Goal: Task Accomplishment & Management: Use online tool/utility

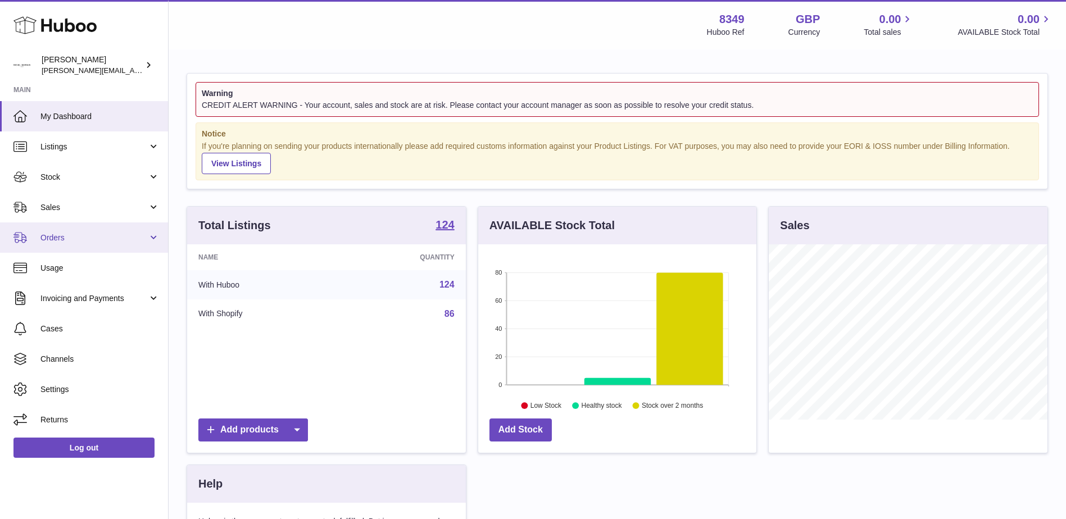
scroll to position [175, 278]
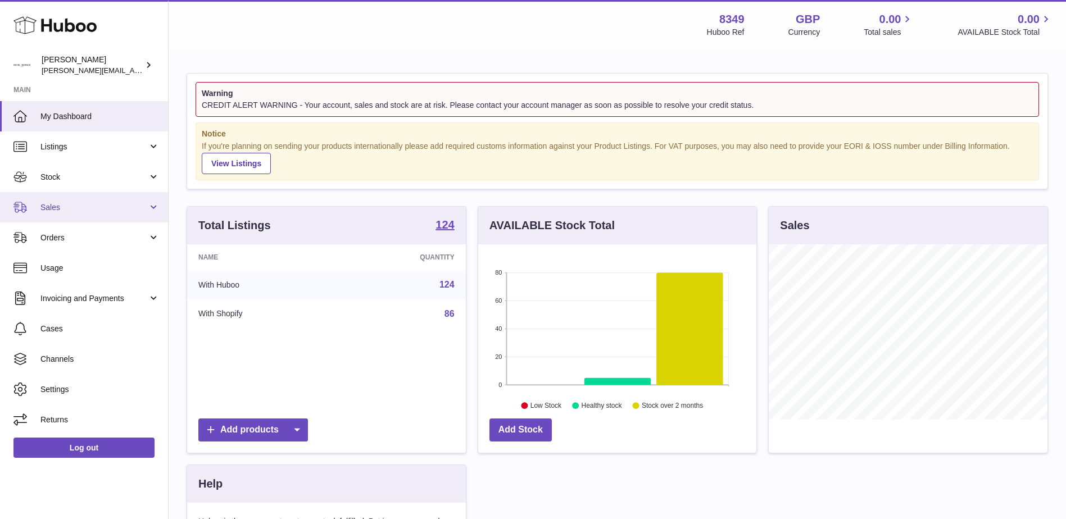
click at [51, 209] on span "Sales" at bounding box center [93, 207] width 107 height 11
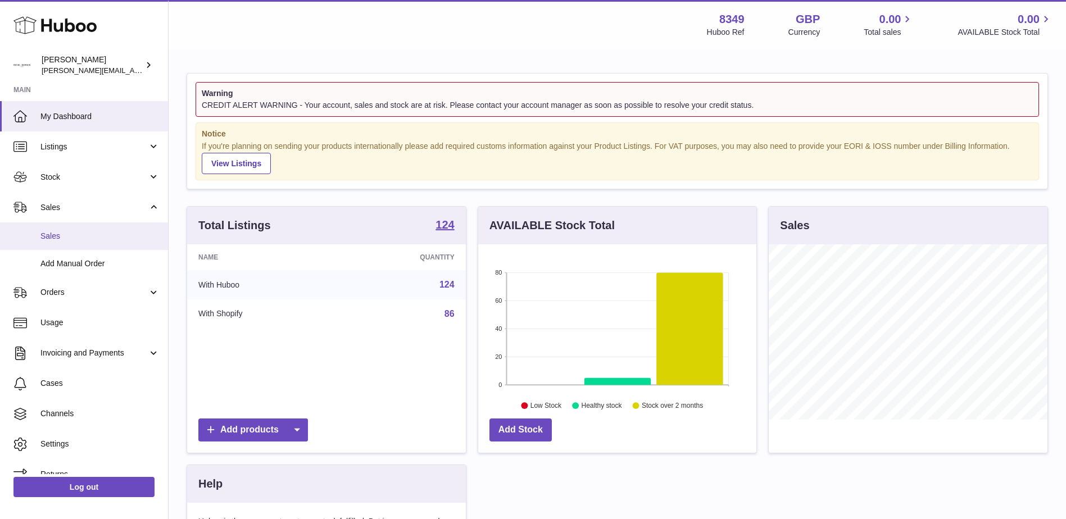
click at [56, 235] on span "Sales" at bounding box center [99, 236] width 119 height 11
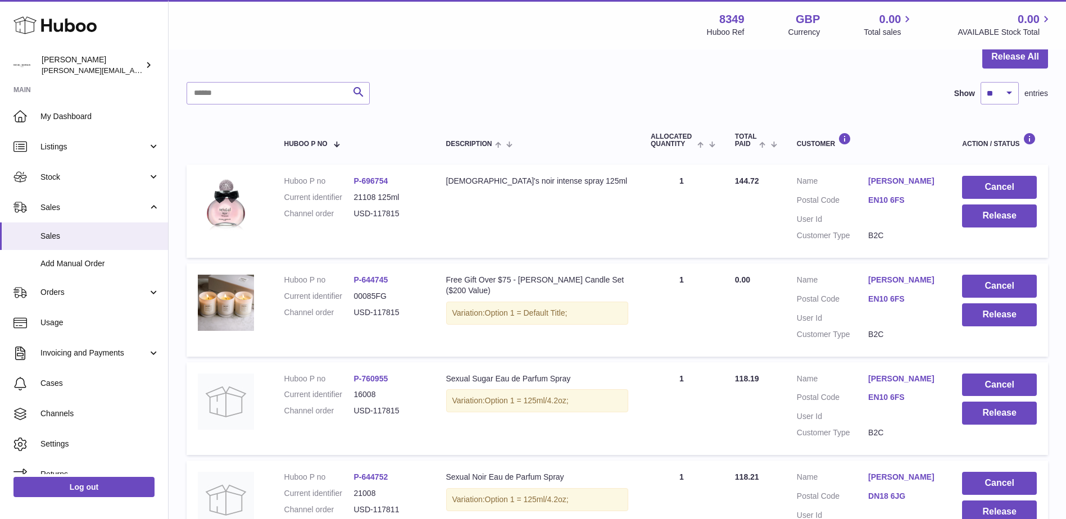
scroll to position [169, 0]
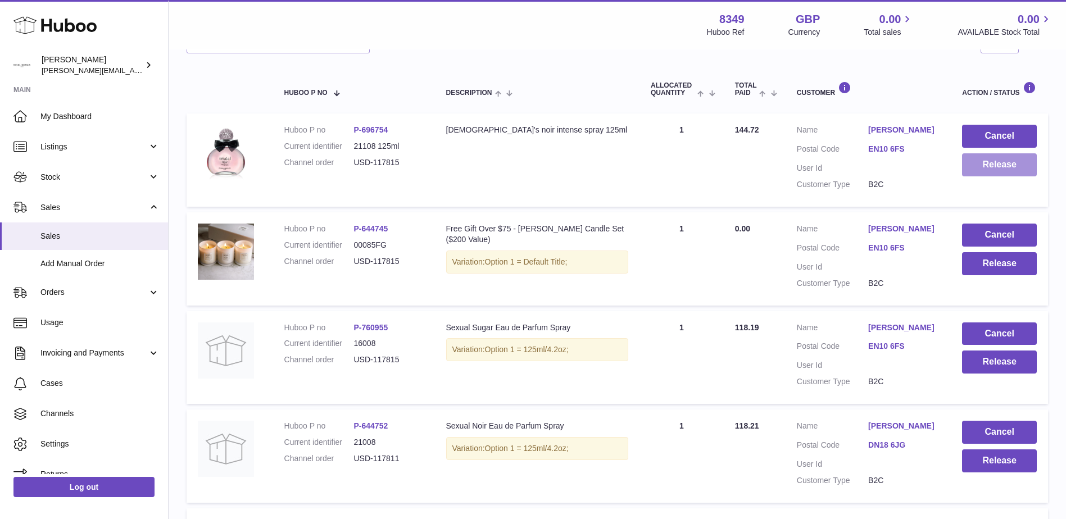
click at [987, 165] on button "Release" at bounding box center [999, 164] width 75 height 23
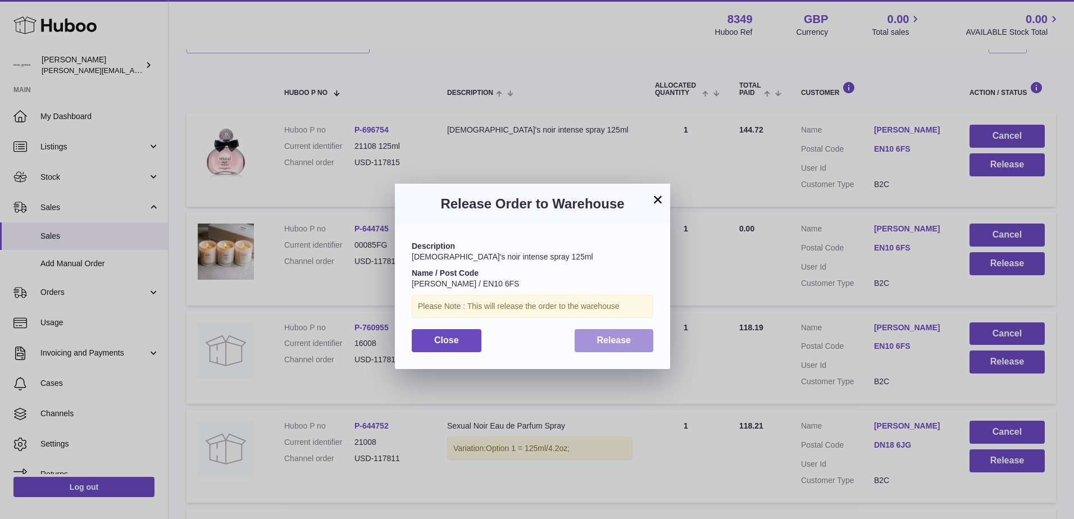
click at [617, 345] on button "Release" at bounding box center [614, 340] width 79 height 23
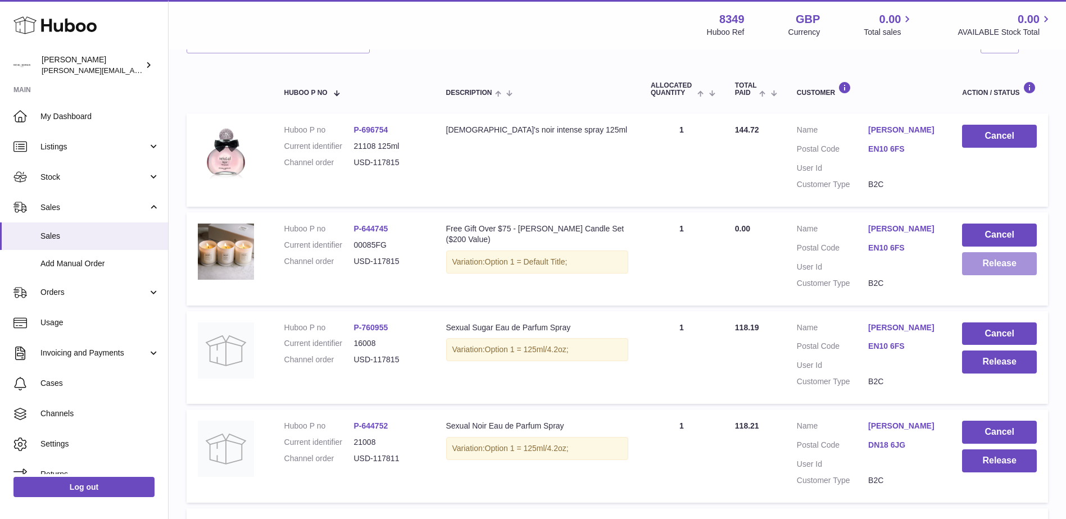
click at [983, 262] on button "Release" at bounding box center [999, 263] width 75 height 23
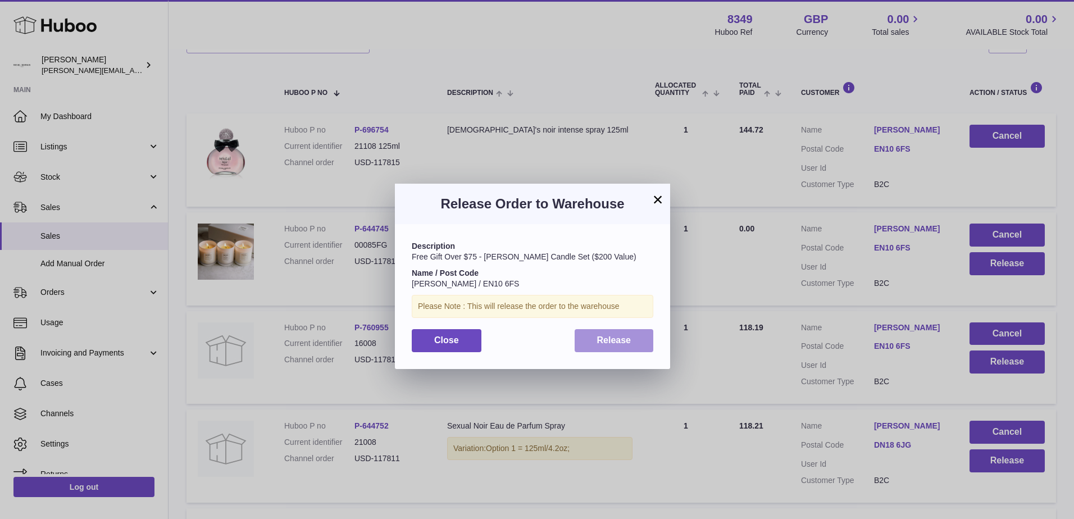
click at [611, 346] on button "Release" at bounding box center [614, 340] width 79 height 23
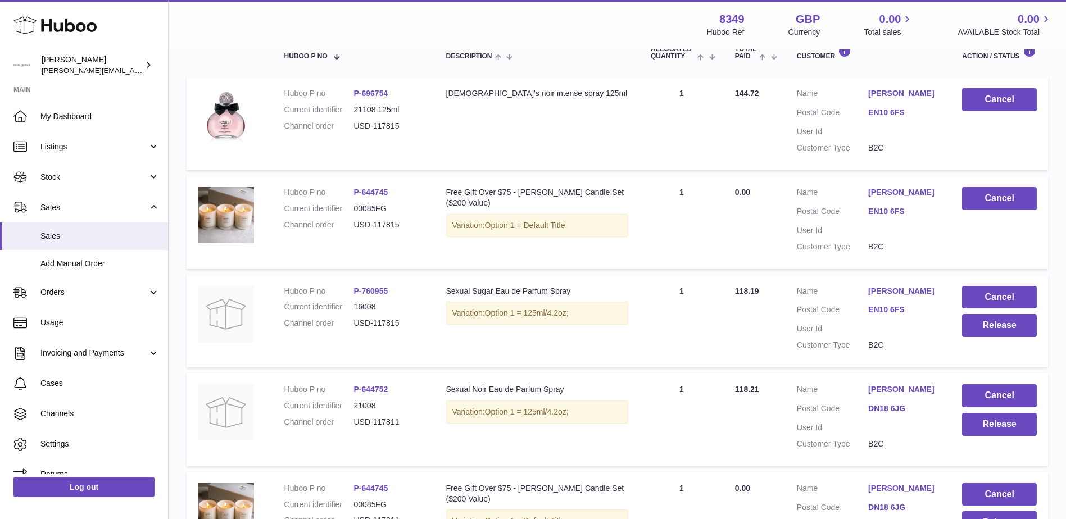
scroll to position [281, 0]
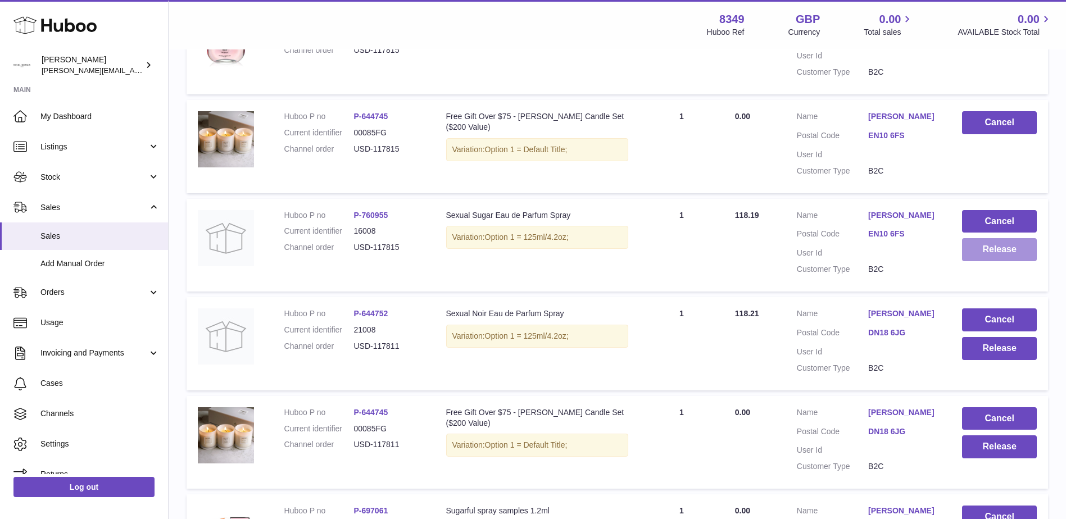
click at [989, 253] on button "Release" at bounding box center [999, 249] width 75 height 23
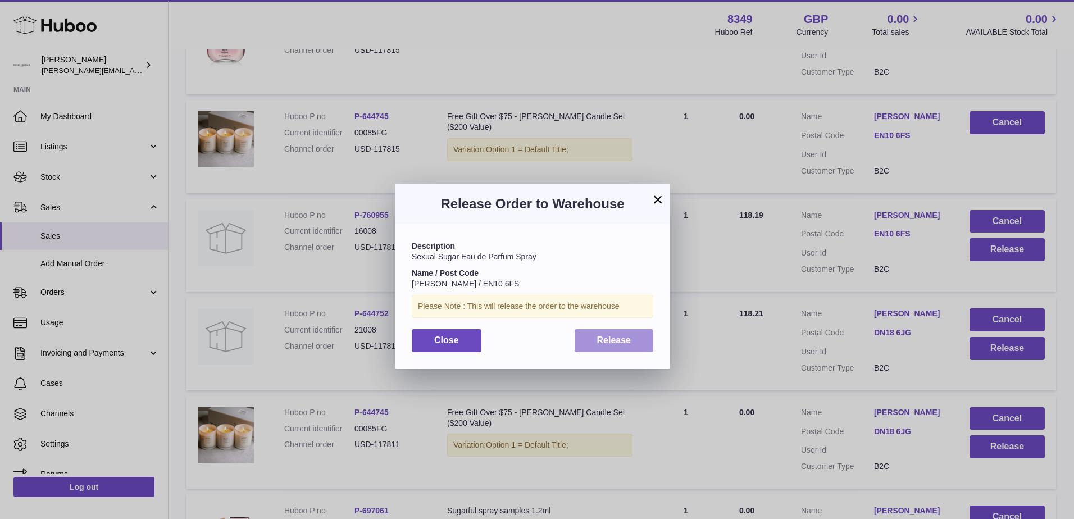
click at [620, 343] on span "Release" at bounding box center [614, 340] width 34 height 10
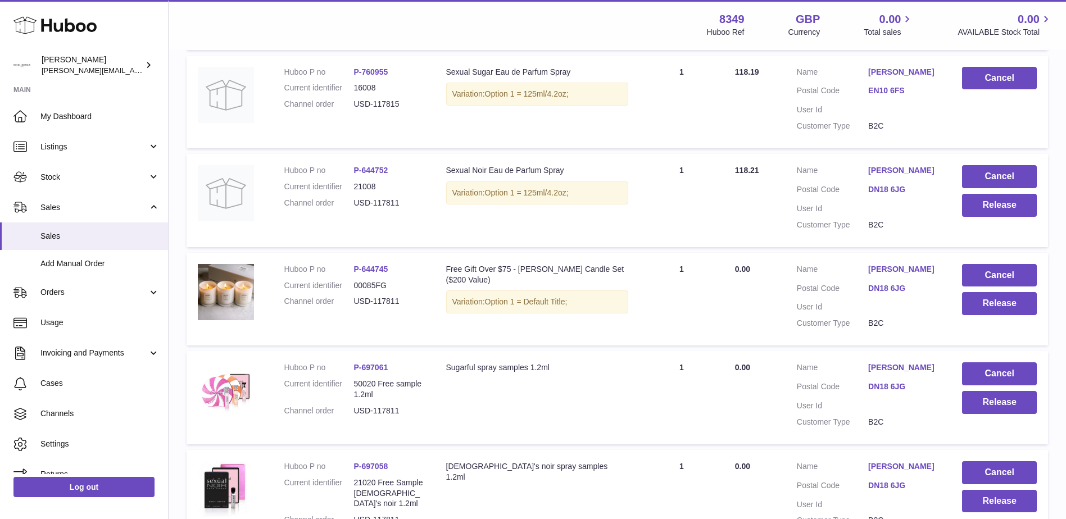
scroll to position [449, 0]
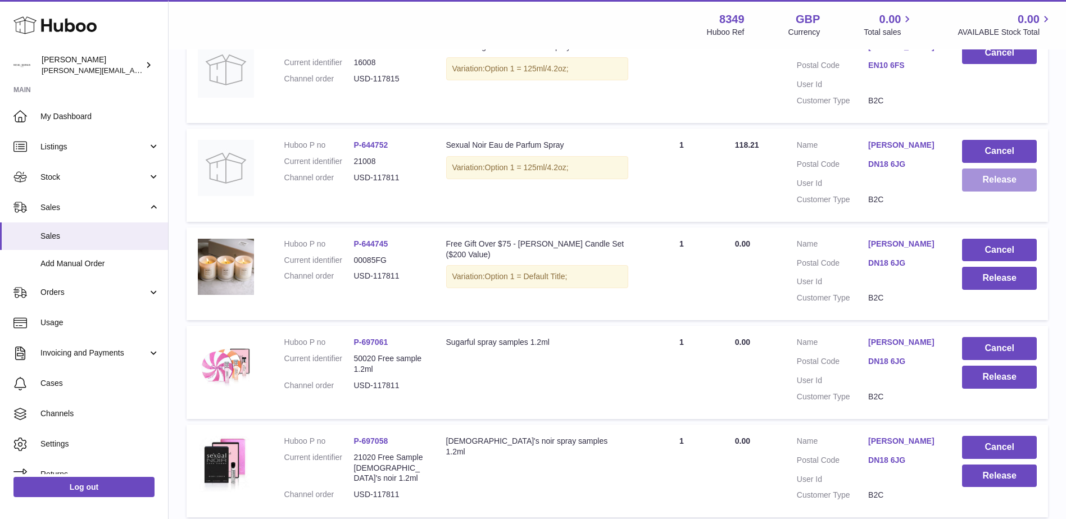
click at [988, 185] on button "Release" at bounding box center [999, 180] width 75 height 23
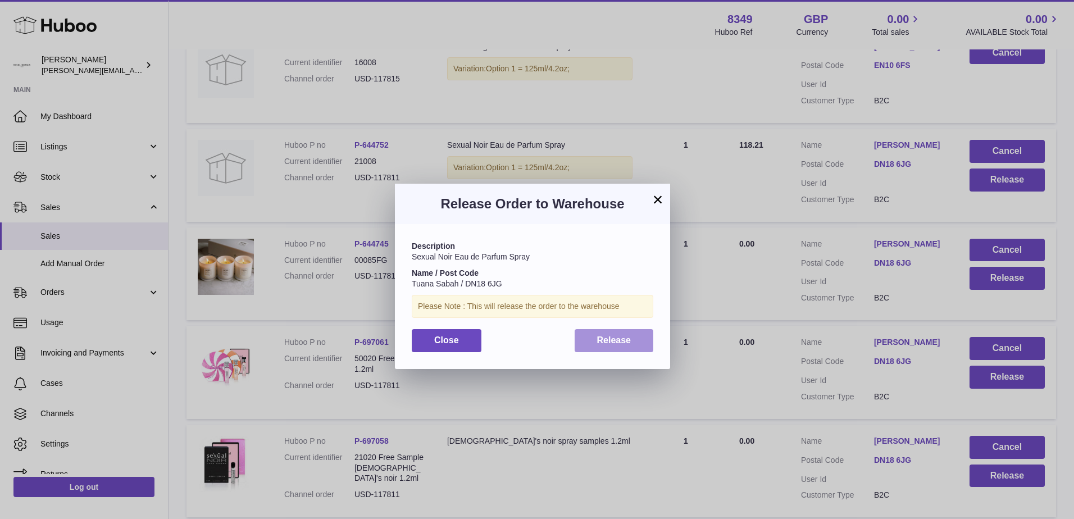
click at [612, 340] on span "Release" at bounding box center [614, 340] width 34 height 10
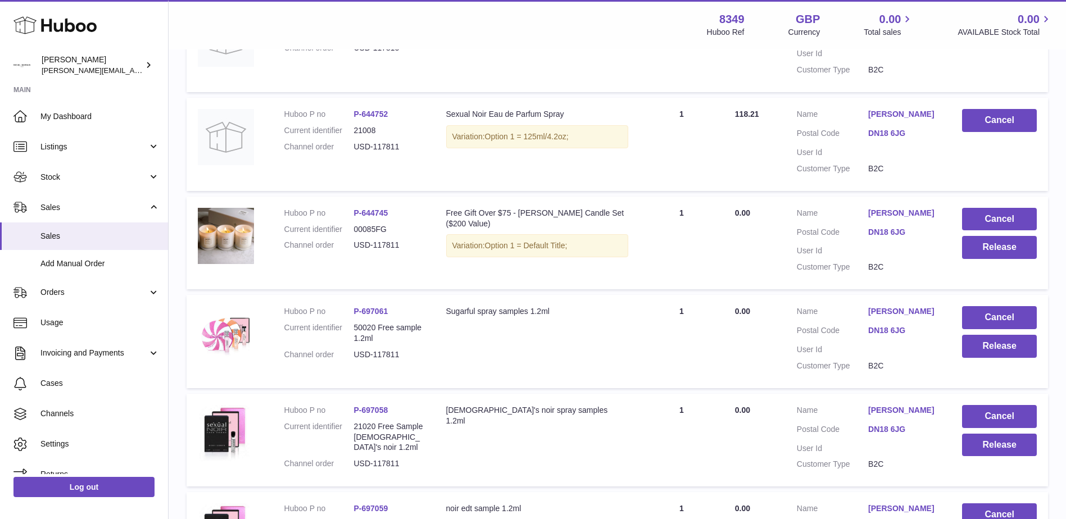
scroll to position [562, 0]
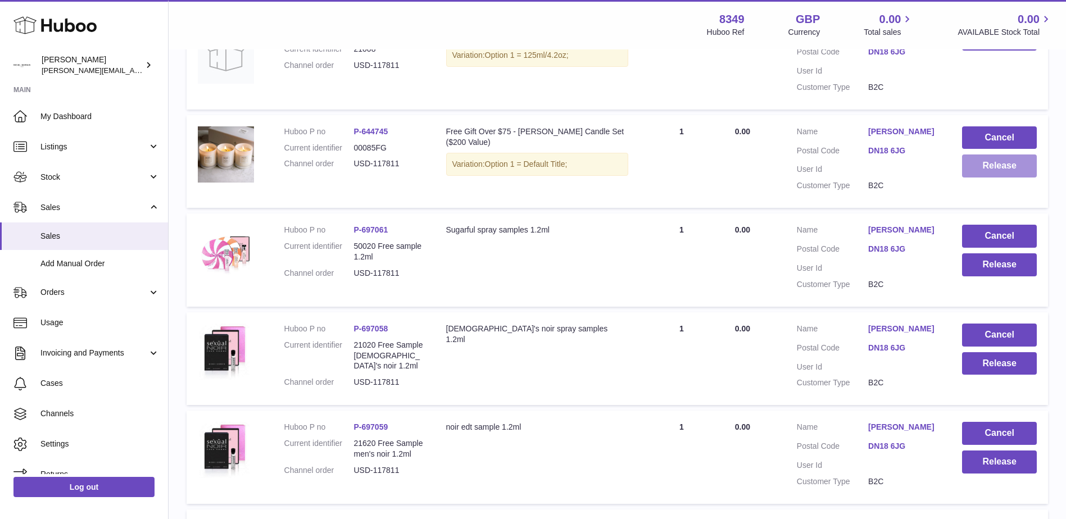
click at [992, 167] on button "Release" at bounding box center [999, 166] width 75 height 23
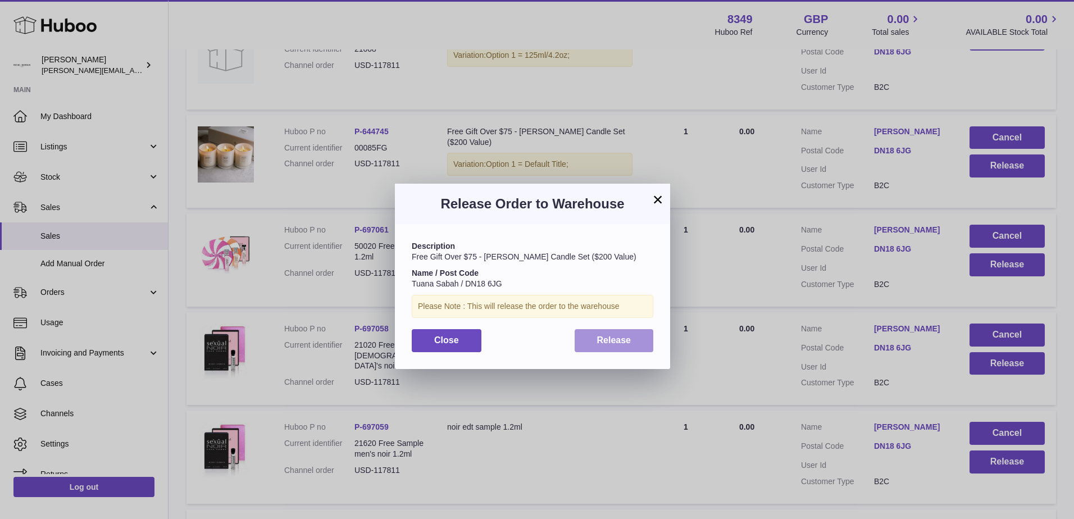
click at [606, 343] on span "Release" at bounding box center [614, 340] width 34 height 10
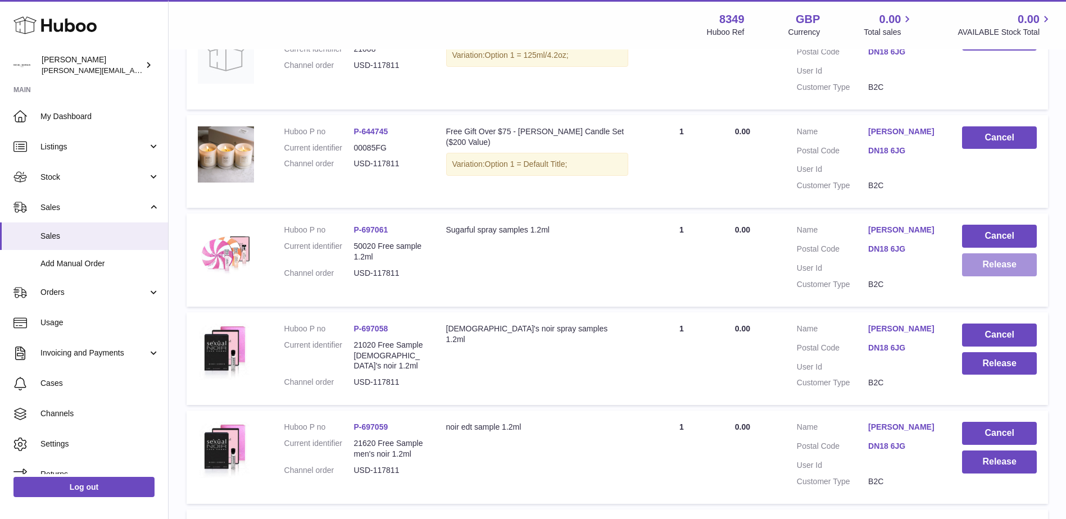
click at [992, 259] on button "Release" at bounding box center [999, 264] width 75 height 23
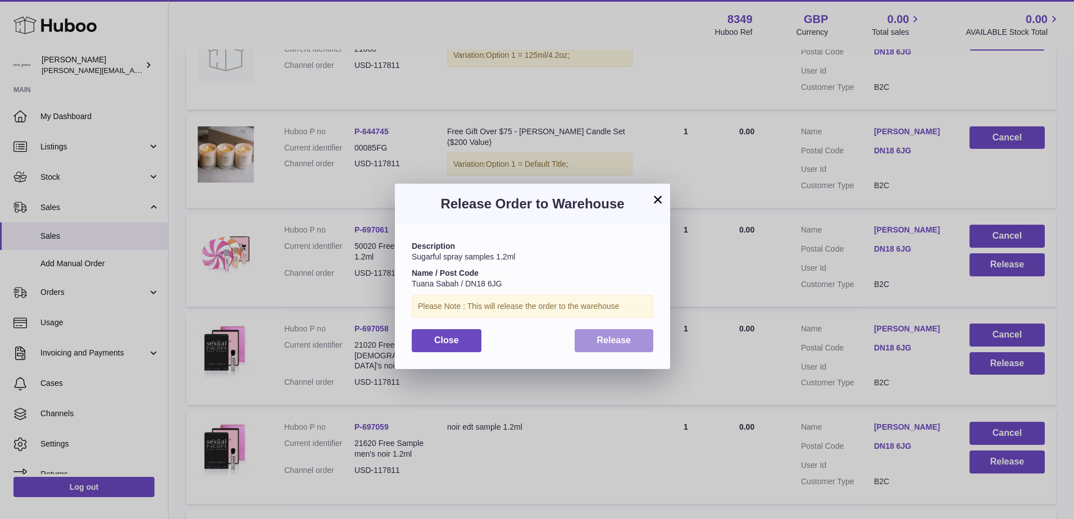
click at [601, 339] on span "Release" at bounding box center [614, 340] width 34 height 10
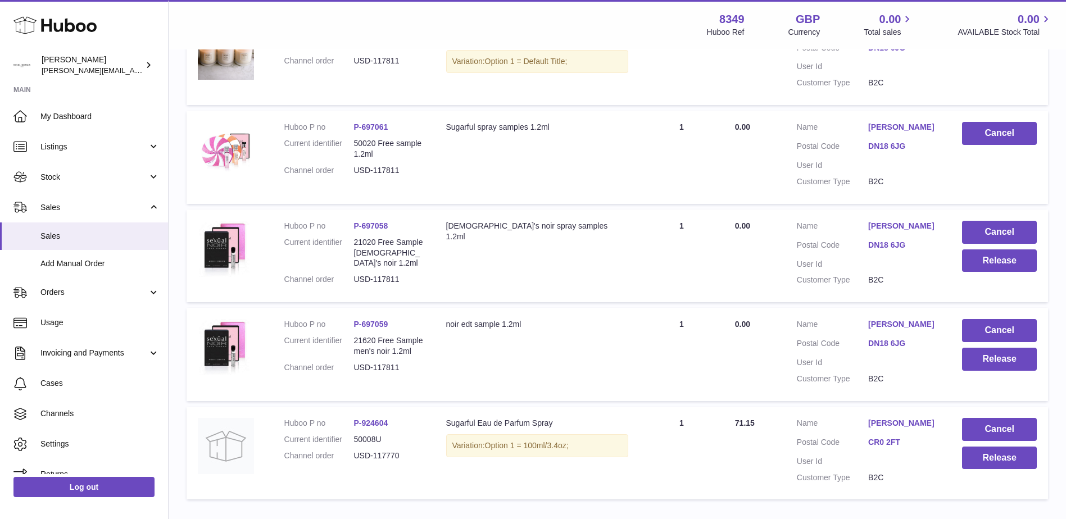
scroll to position [674, 0]
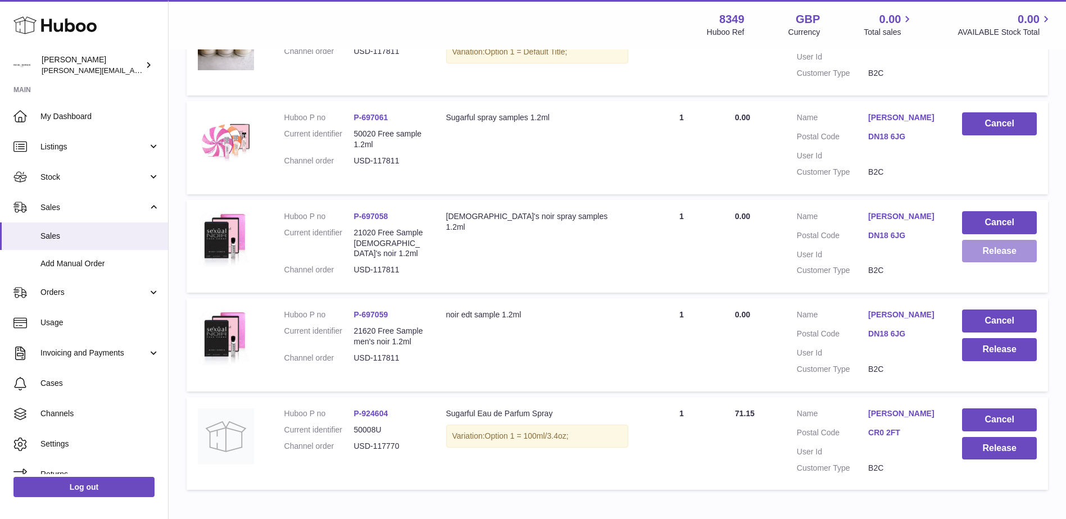
click at [996, 245] on button "Release" at bounding box center [999, 251] width 75 height 23
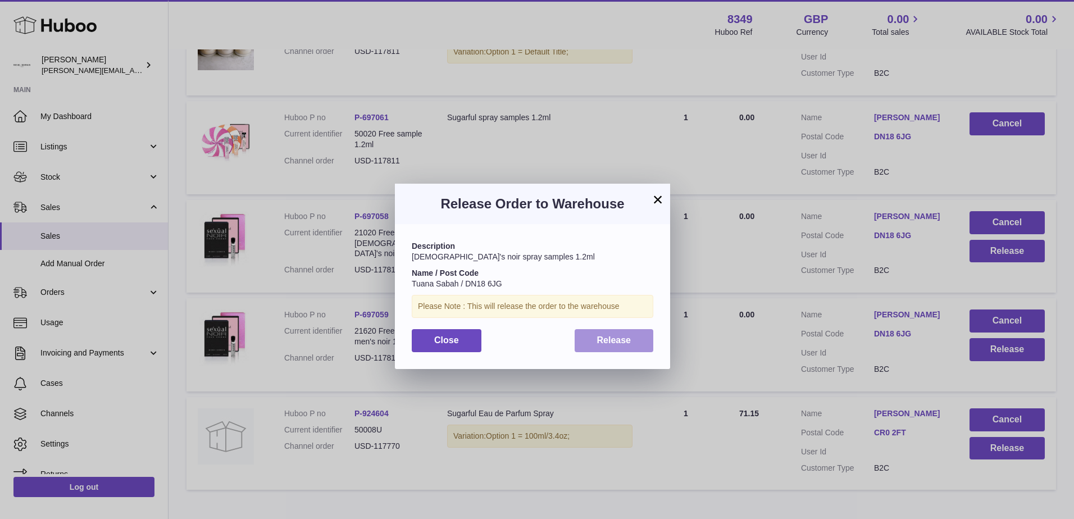
click at [619, 345] on button "Release" at bounding box center [614, 340] width 79 height 23
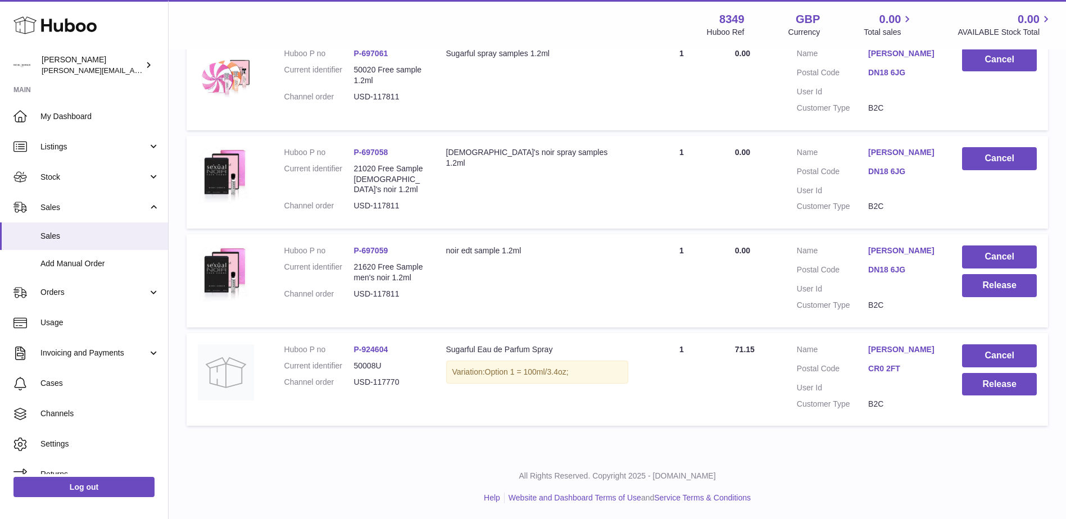
scroll to position [739, 0]
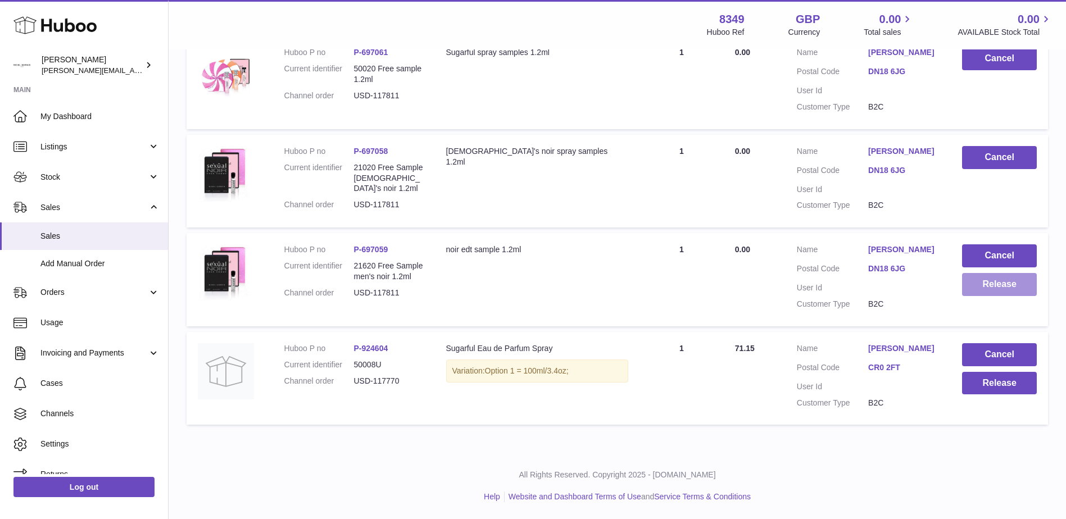
click at [1001, 283] on button "Release" at bounding box center [999, 284] width 75 height 23
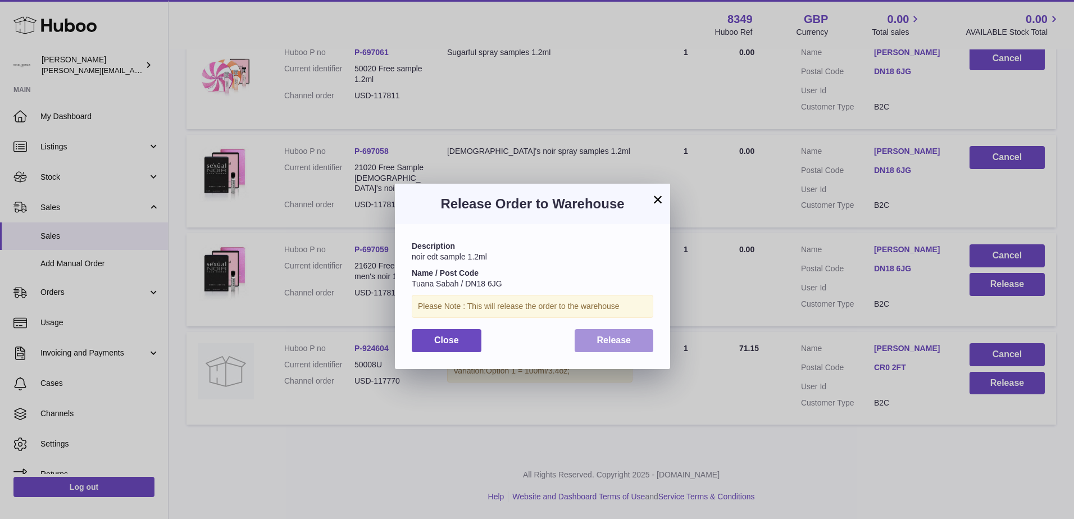
click at [615, 344] on span "Release" at bounding box center [614, 340] width 34 height 10
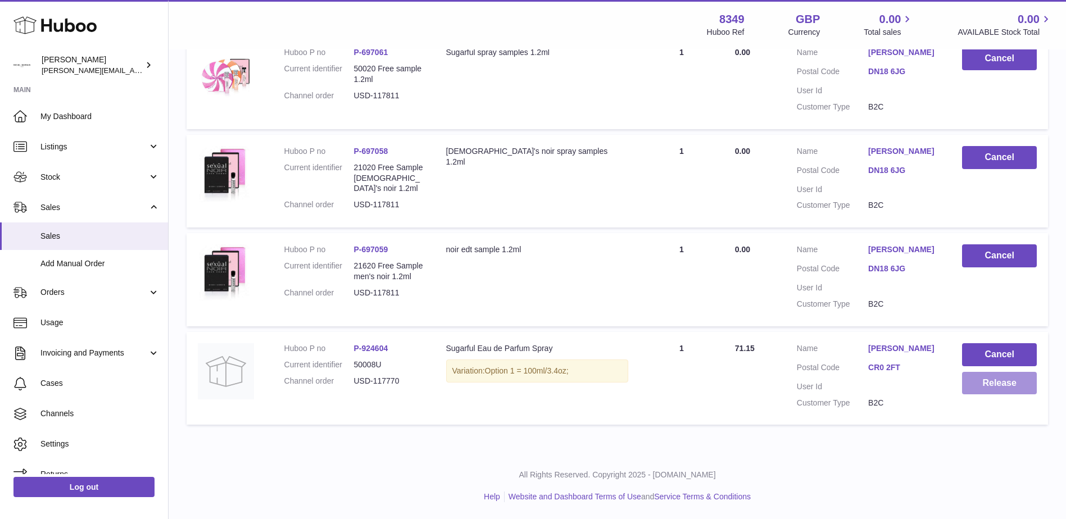
click at [986, 382] on button "Release" at bounding box center [999, 383] width 75 height 23
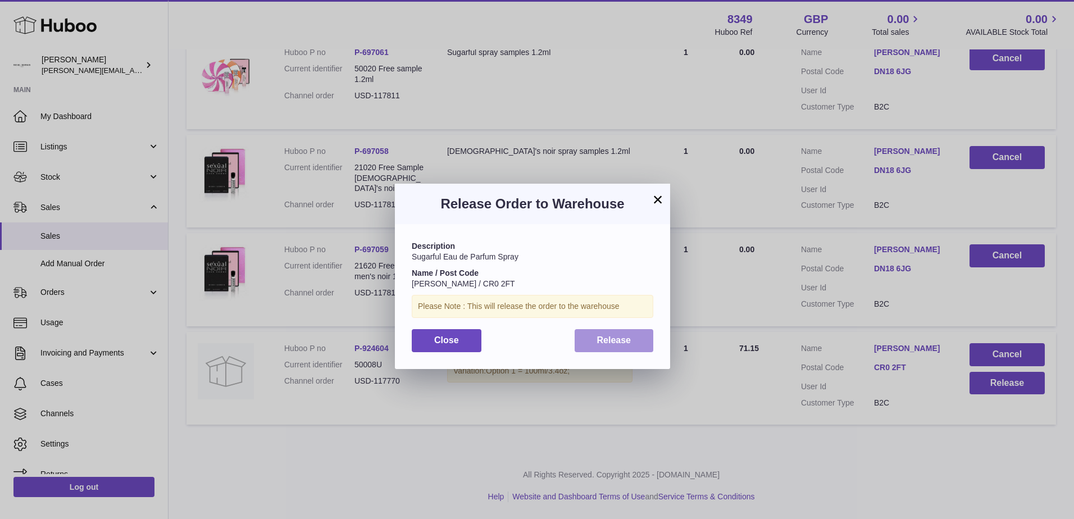
click at [623, 345] on button "Release" at bounding box center [614, 340] width 79 height 23
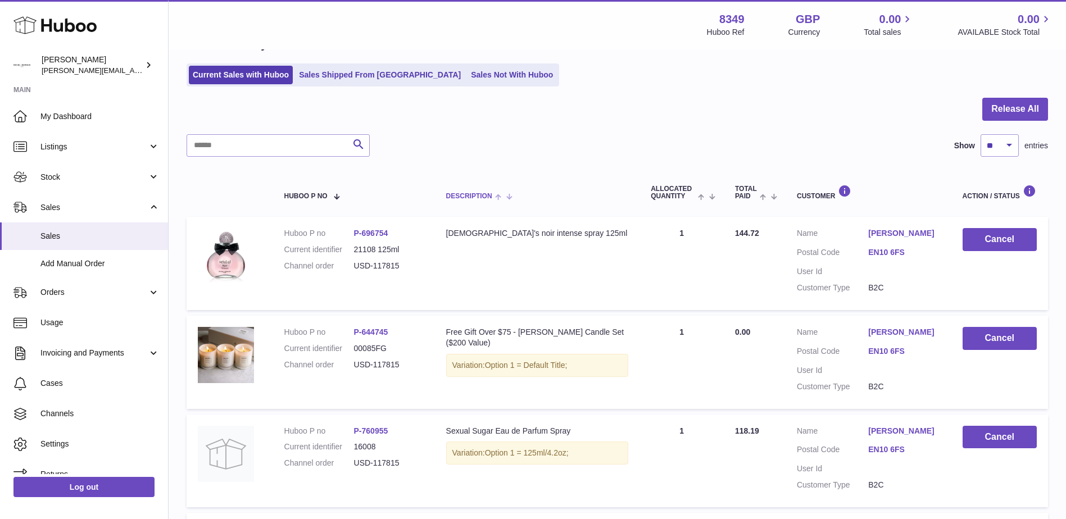
scroll to position [9, 0]
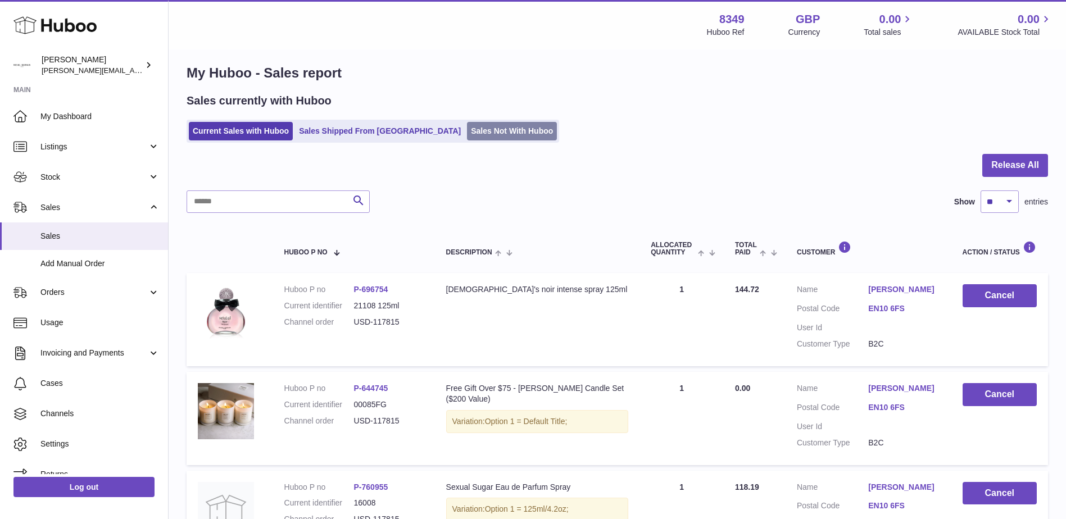
click at [467, 134] on link "Sales Not With Huboo" at bounding box center [512, 131] width 90 height 19
